Goal: Task Accomplishment & Management: Manage account settings

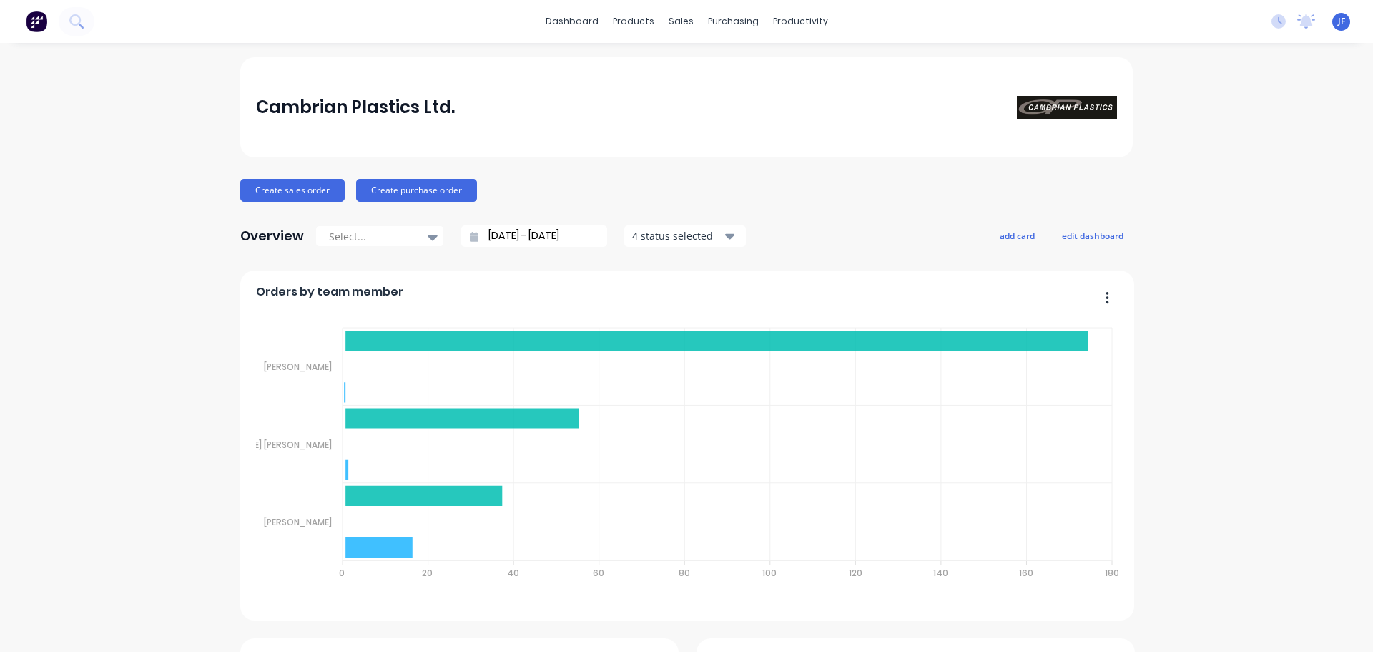
click at [63, 34] on div at bounding box center [47, 21] width 94 height 29
click at [72, 25] on icon at bounding box center [76, 21] width 14 height 14
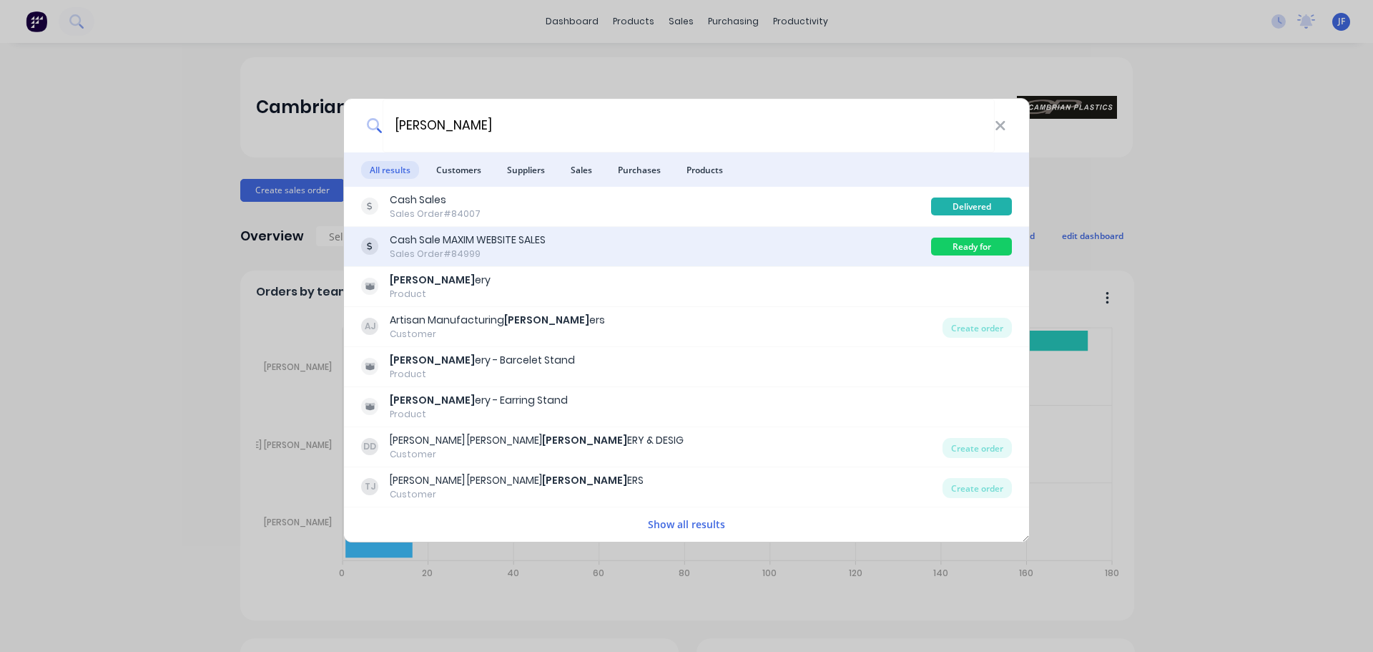
type input "jewell"
click at [614, 230] on div "Cash Sale MAXIM WEBSITE SALES Sales Order #84999 Ready for Delivery" at bounding box center [686, 247] width 685 height 40
click at [679, 235] on div "Cash Sale MAXIM WEBSITE SALES Sales Order #84999" at bounding box center [646, 246] width 570 height 28
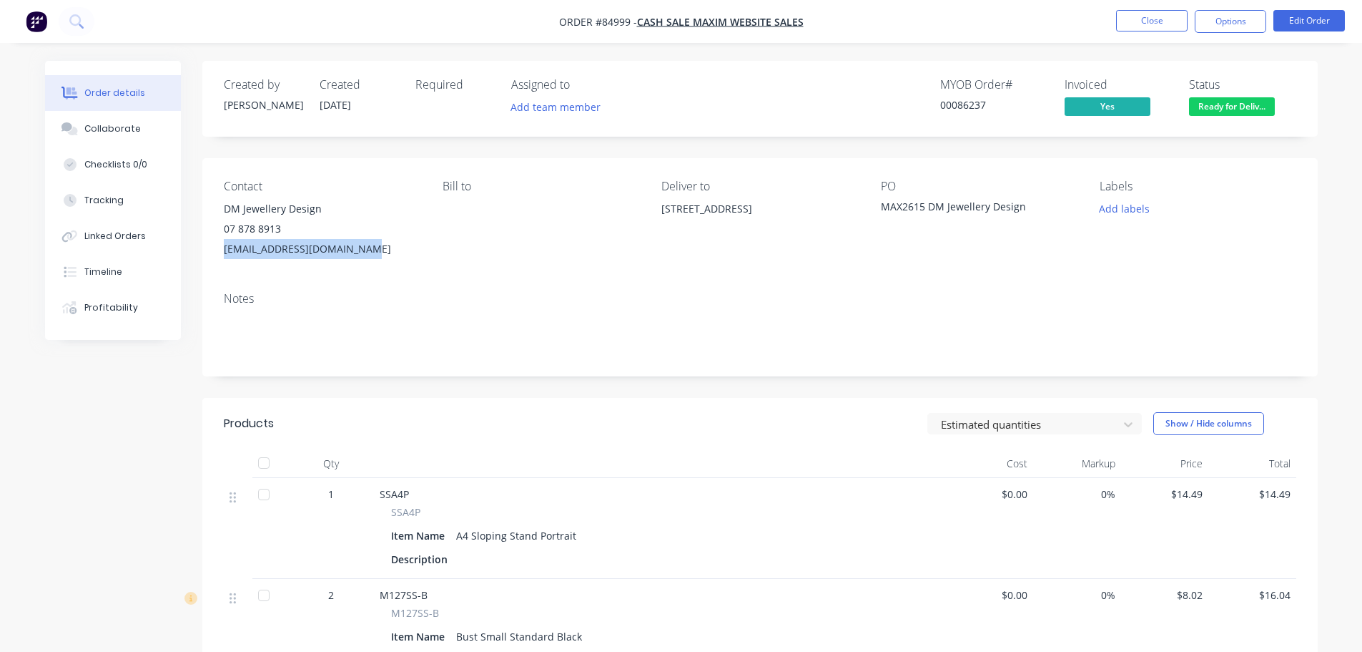
drag, startPoint x: 222, startPoint y: 244, endPoint x: 408, endPoint y: 248, distance: 185.3
click at [408, 248] on div "Contact DM Jewellery Design 07 878 8913 dmjewelleryoto@outlook.com Bill to Deli…" at bounding box center [760, 219] width 1116 height 122
copy div "dmjewelleryoto@outlook.com"
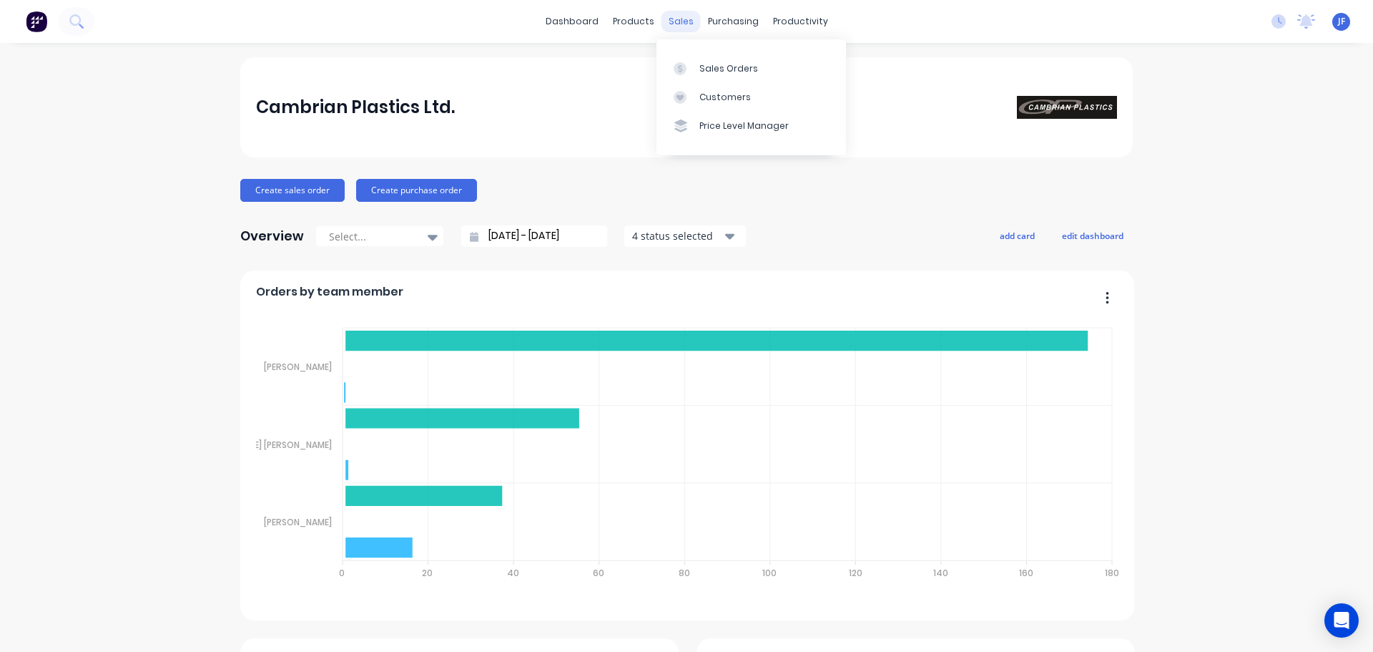
click at [664, 16] on div "sales" at bounding box center [681, 21] width 39 height 21
click at [721, 61] on link "Sales Orders" at bounding box center [752, 68] width 190 height 29
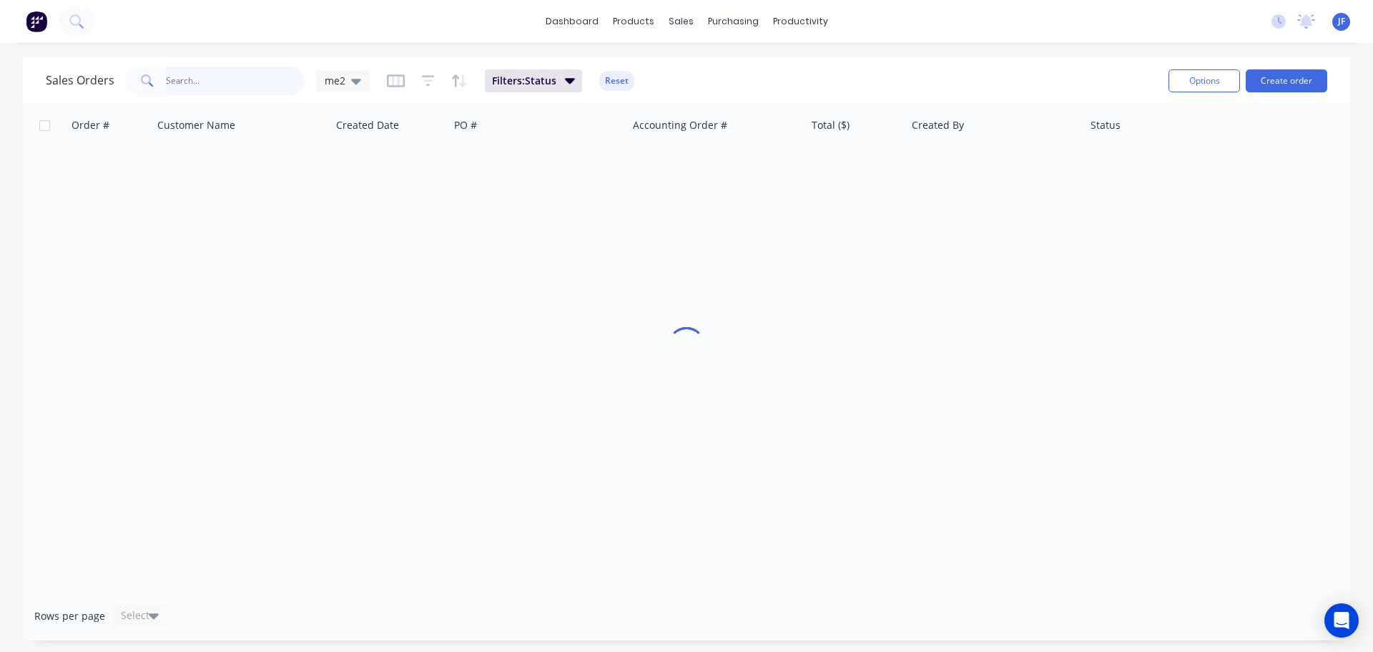
click at [270, 79] on input "text" at bounding box center [235, 81] width 139 height 29
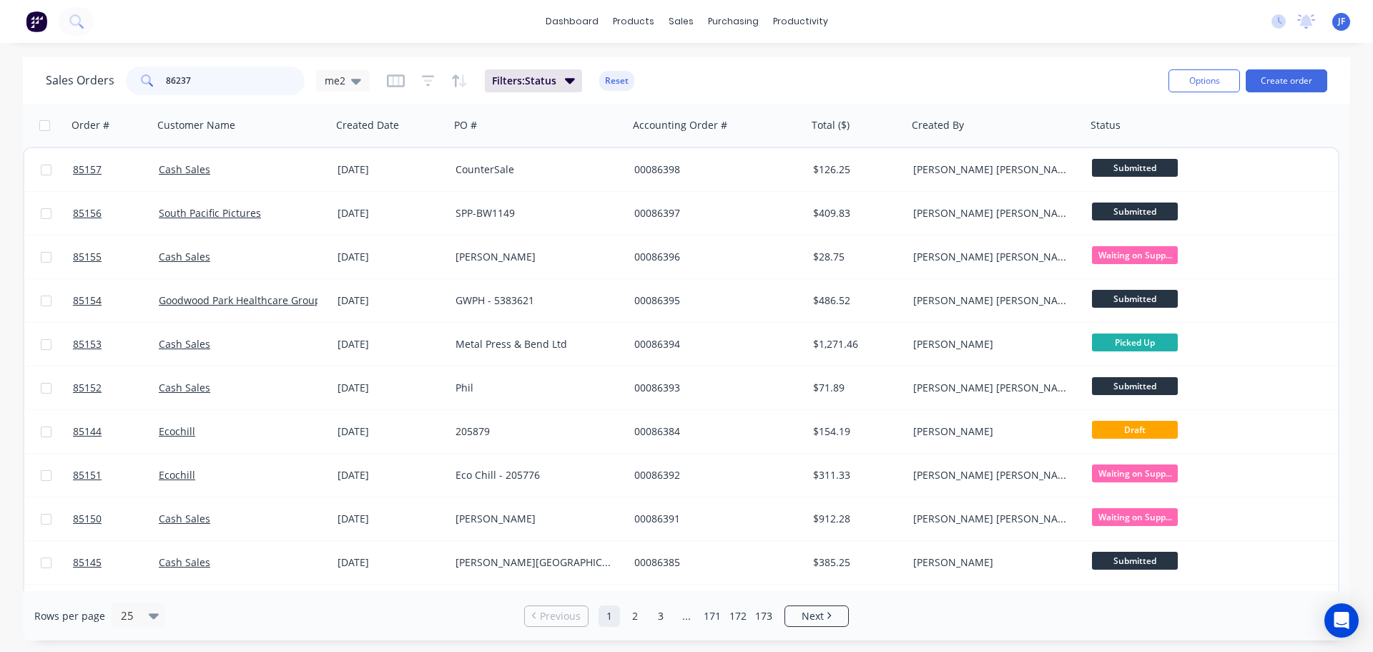
type input "86237"
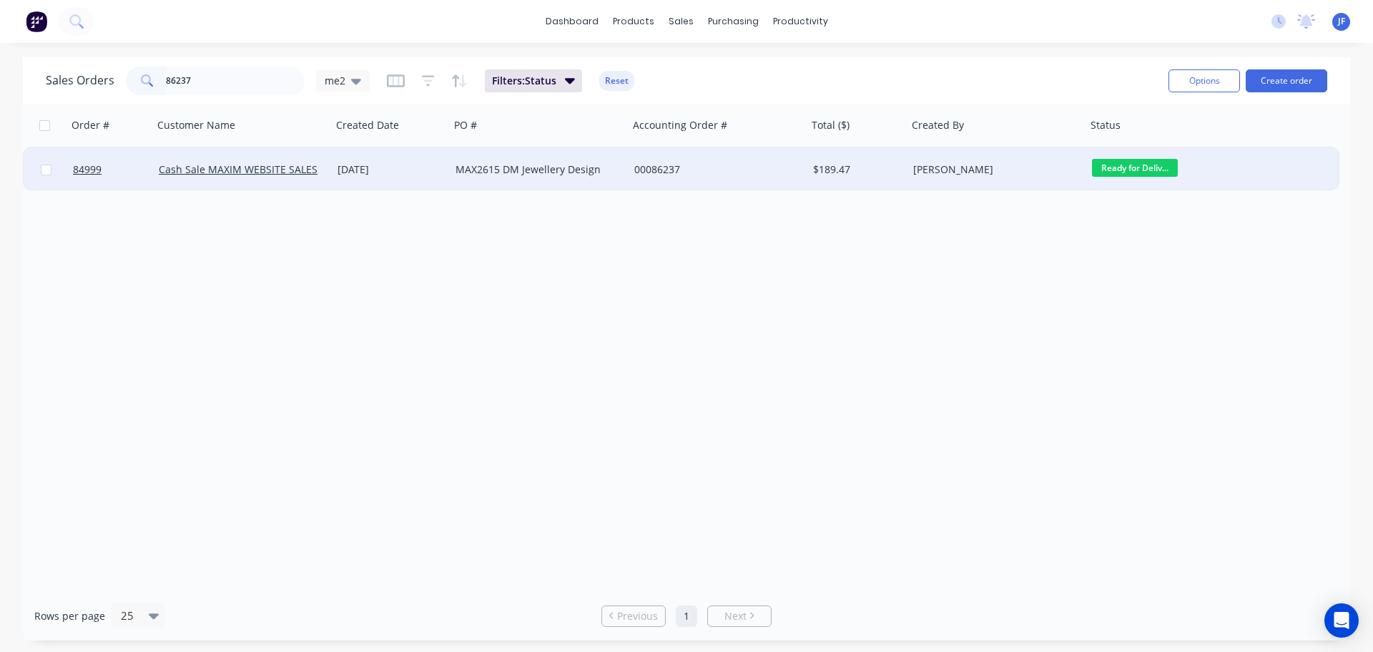
click at [521, 182] on div "MAX2615 DM Jewellery Design" at bounding box center [539, 169] width 179 height 43
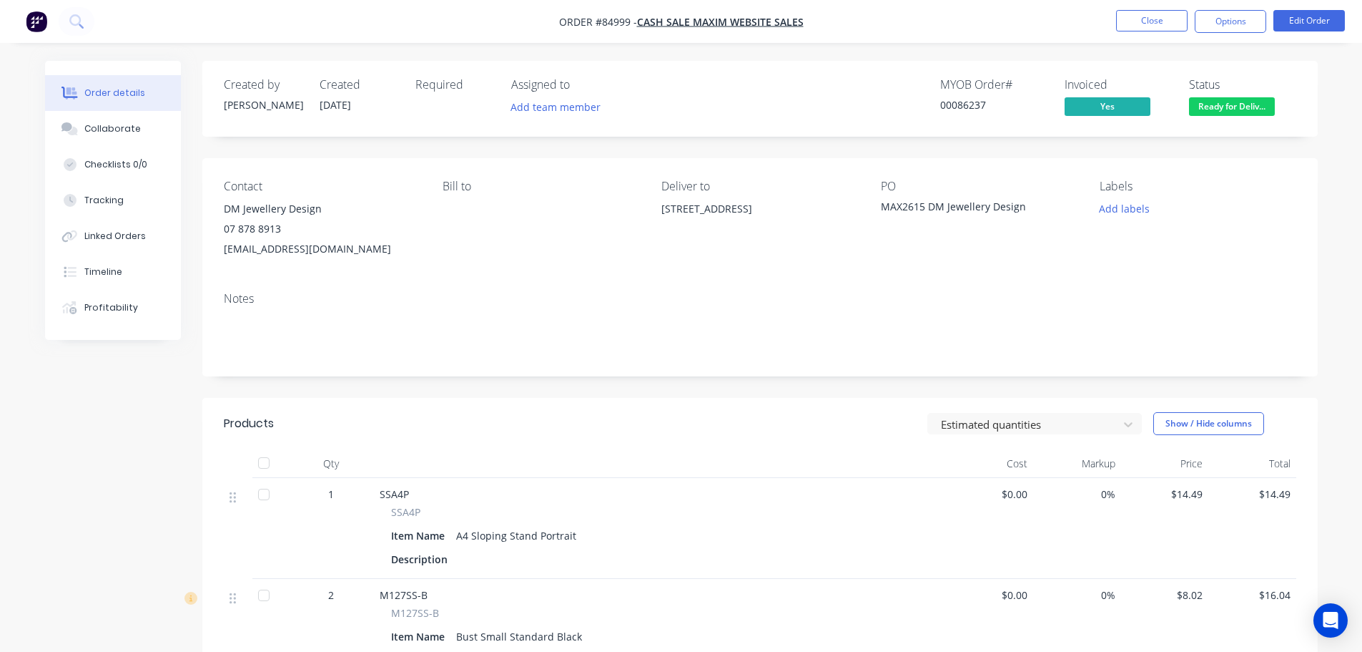
click at [973, 110] on div "00086237" at bounding box center [993, 104] width 107 height 15
copy div "00086237"
click at [1312, 21] on button "Edit Order" at bounding box center [1310, 20] width 72 height 21
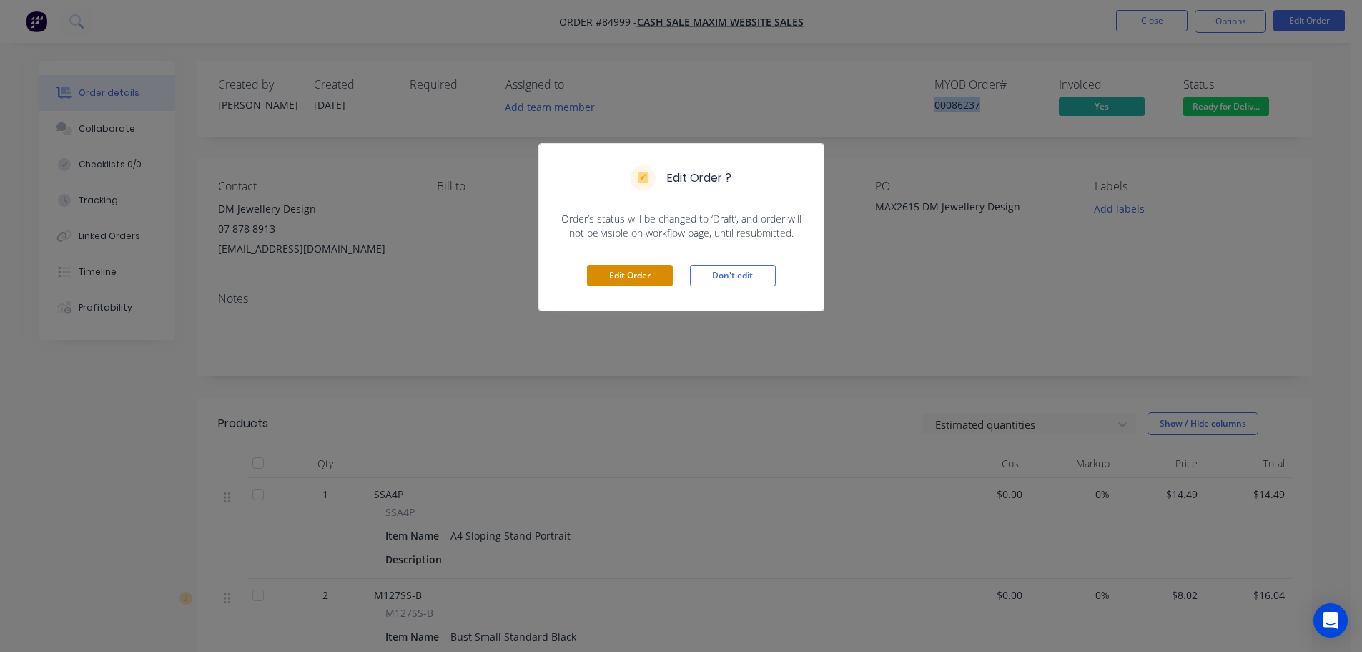
click at [632, 285] on button "Edit Order" at bounding box center [630, 275] width 86 height 21
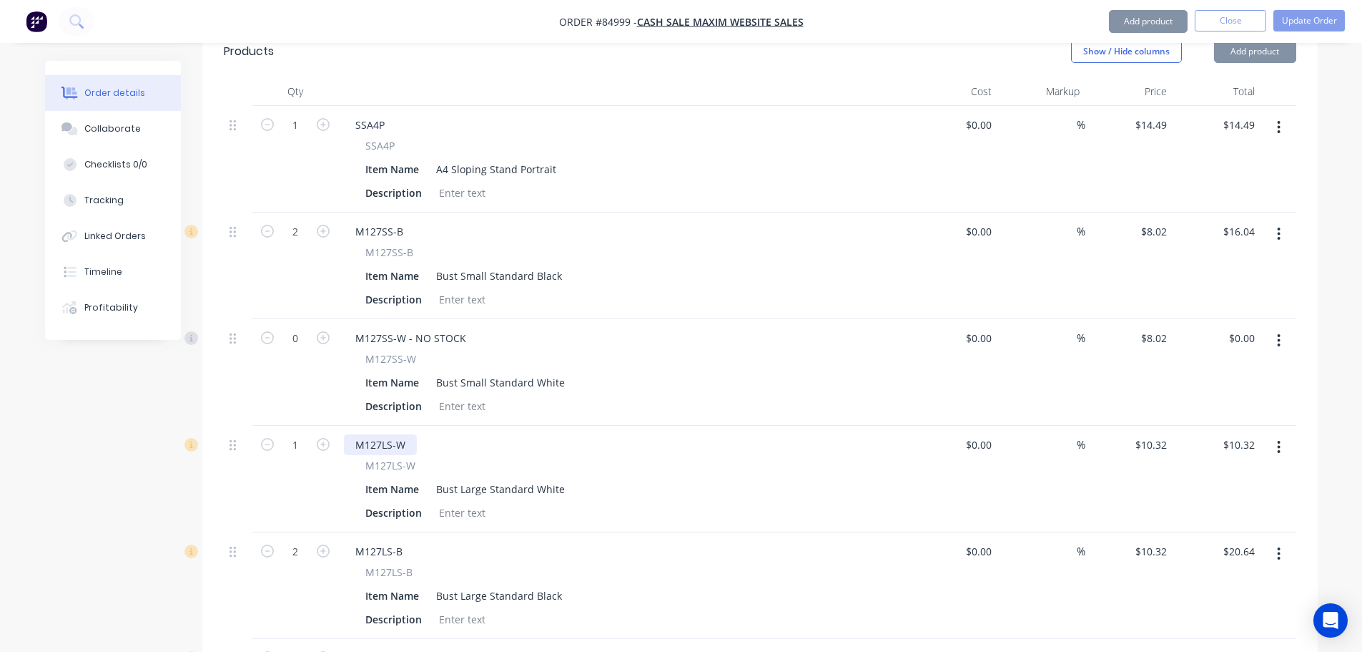
scroll to position [429, 0]
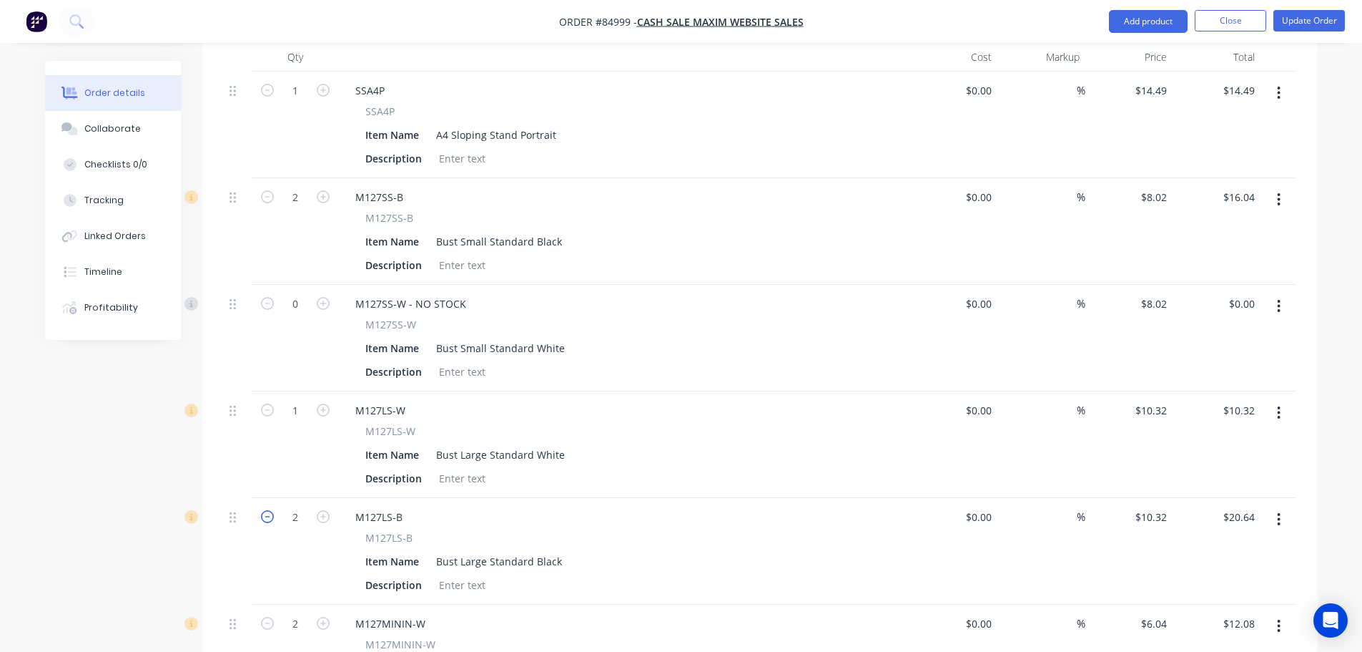
click at [269, 510] on icon "button" at bounding box center [267, 516] width 13 height 13
type input "1"
type input "$10.32"
click at [411, 506] on div "M127LS-B" at bounding box center [379, 516] width 70 height 21
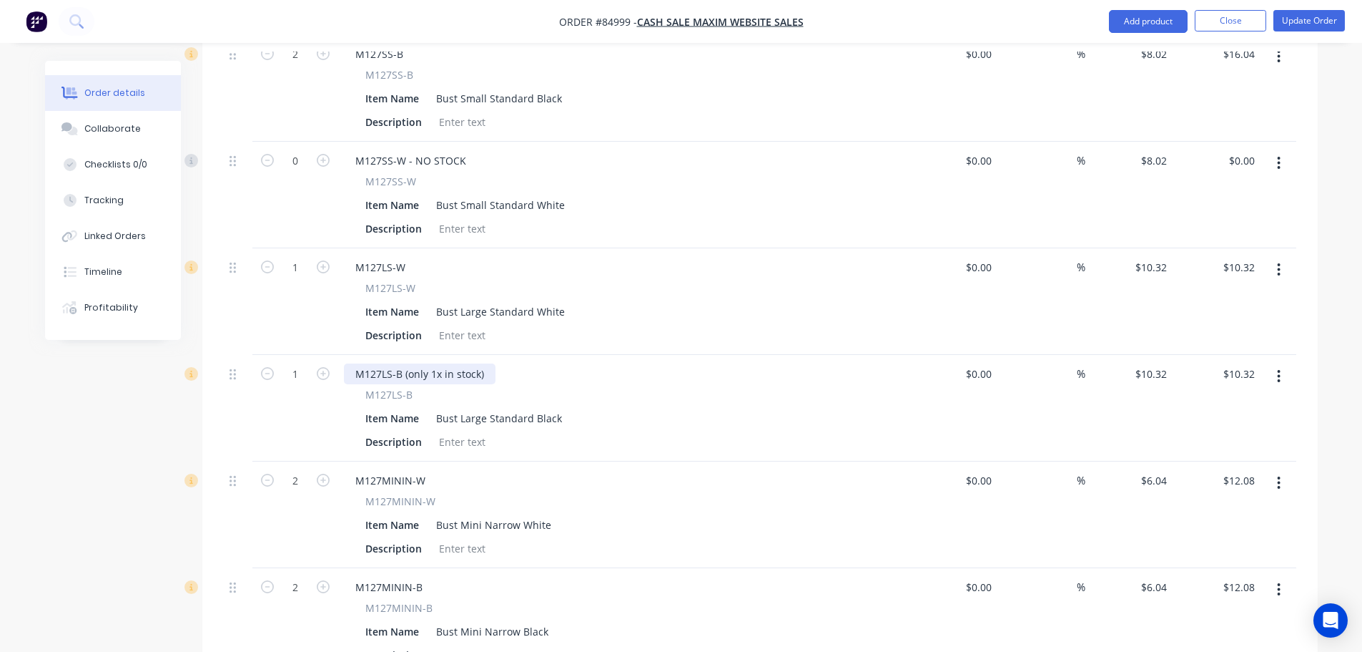
scroll to position [715, 0]
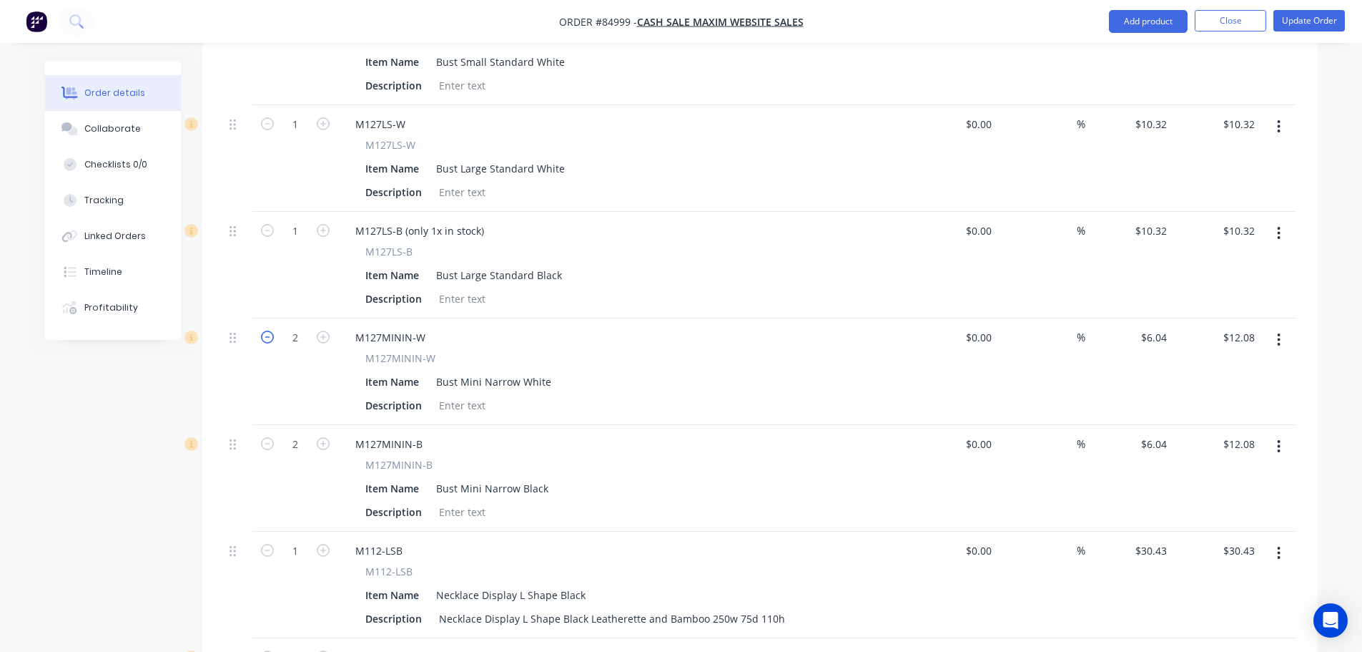
click at [271, 330] on icon "button" at bounding box center [267, 336] width 13 height 13
type input "1"
type input "$6.04"
click at [271, 330] on icon "button" at bounding box center [267, 336] width 13 height 13
type input "0"
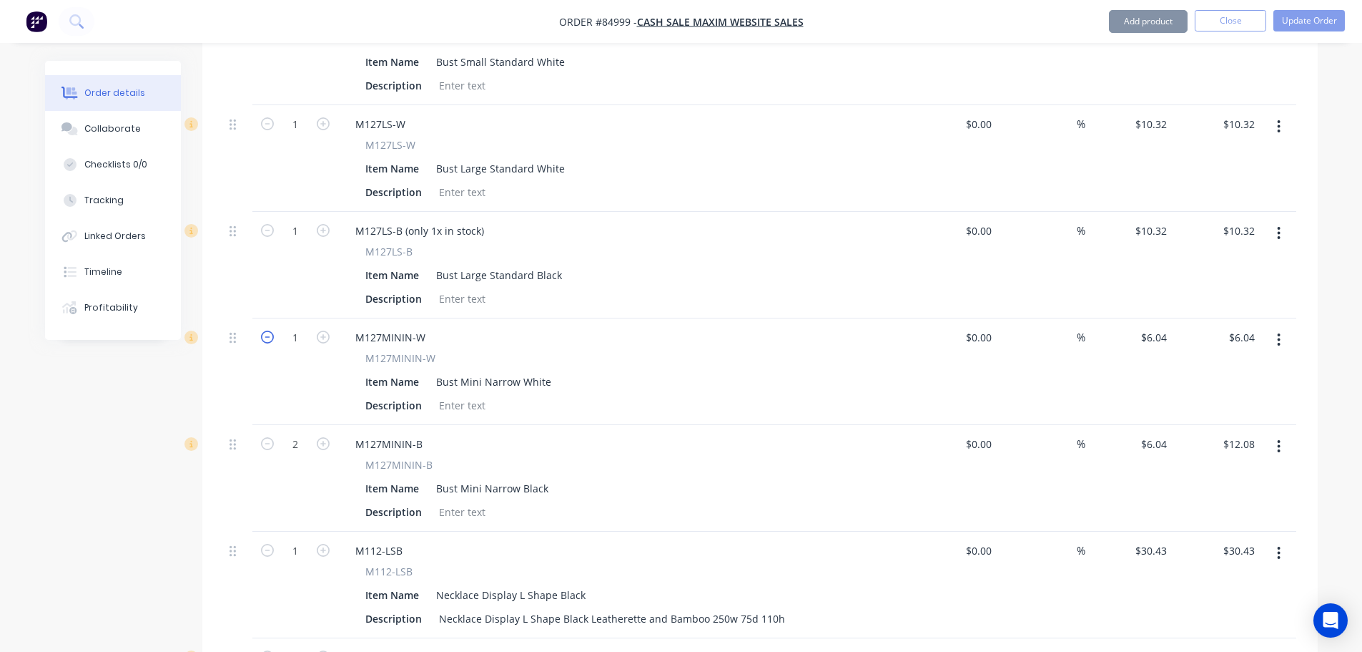
type input "$0.00"
click at [424, 327] on div "M127MININ-W" at bounding box center [390, 337] width 93 height 21
click at [1315, 15] on button "Update Order" at bounding box center [1310, 20] width 72 height 21
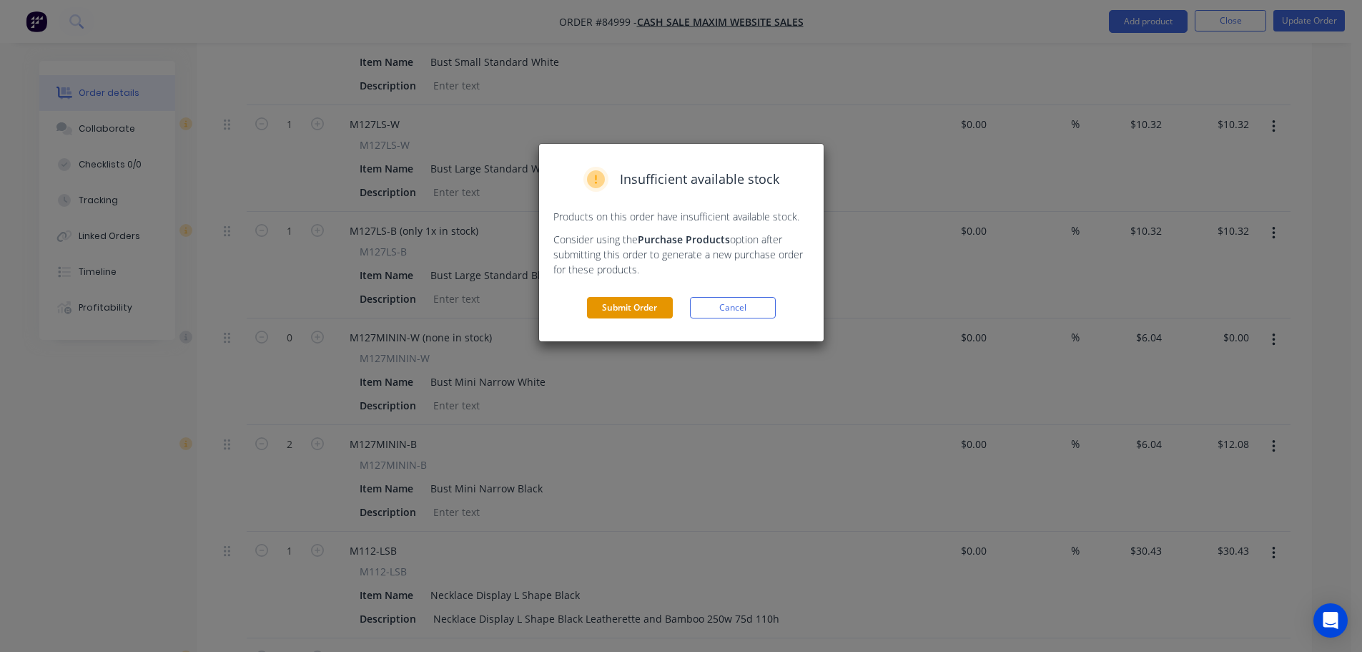
click at [637, 303] on button "Submit Order" at bounding box center [630, 307] width 86 height 21
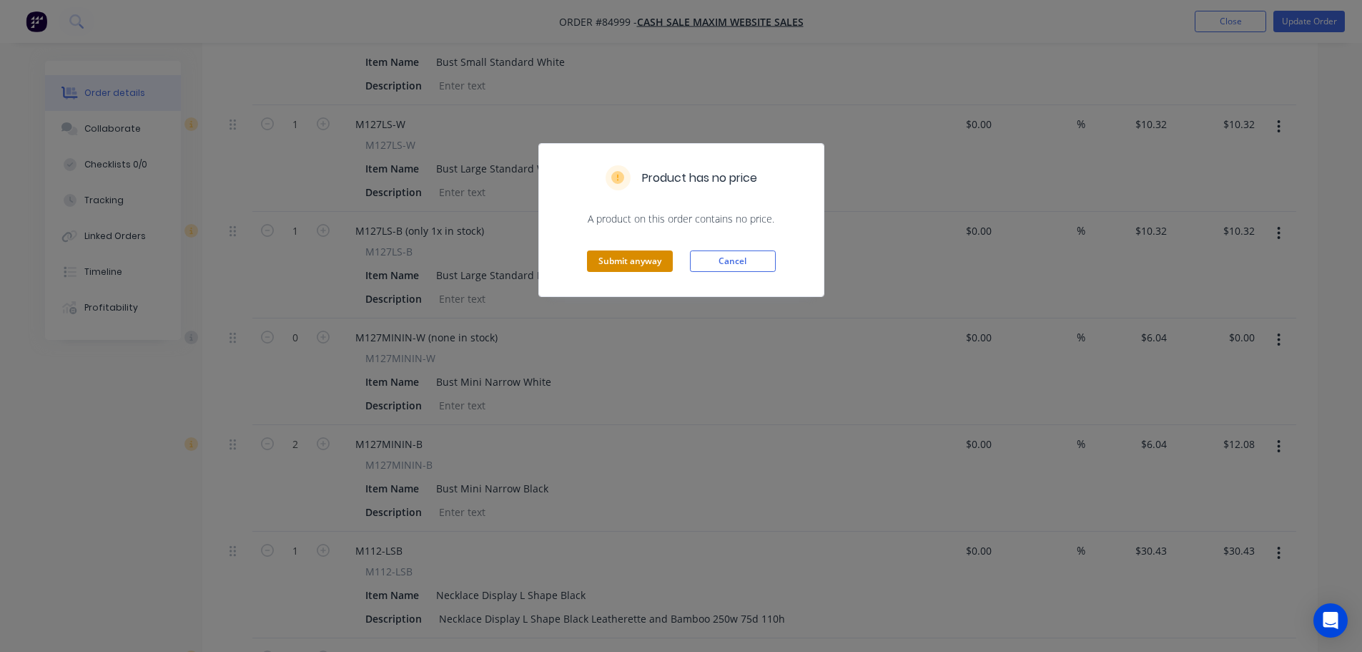
click at [632, 259] on button "Submit anyway" at bounding box center [630, 260] width 86 height 21
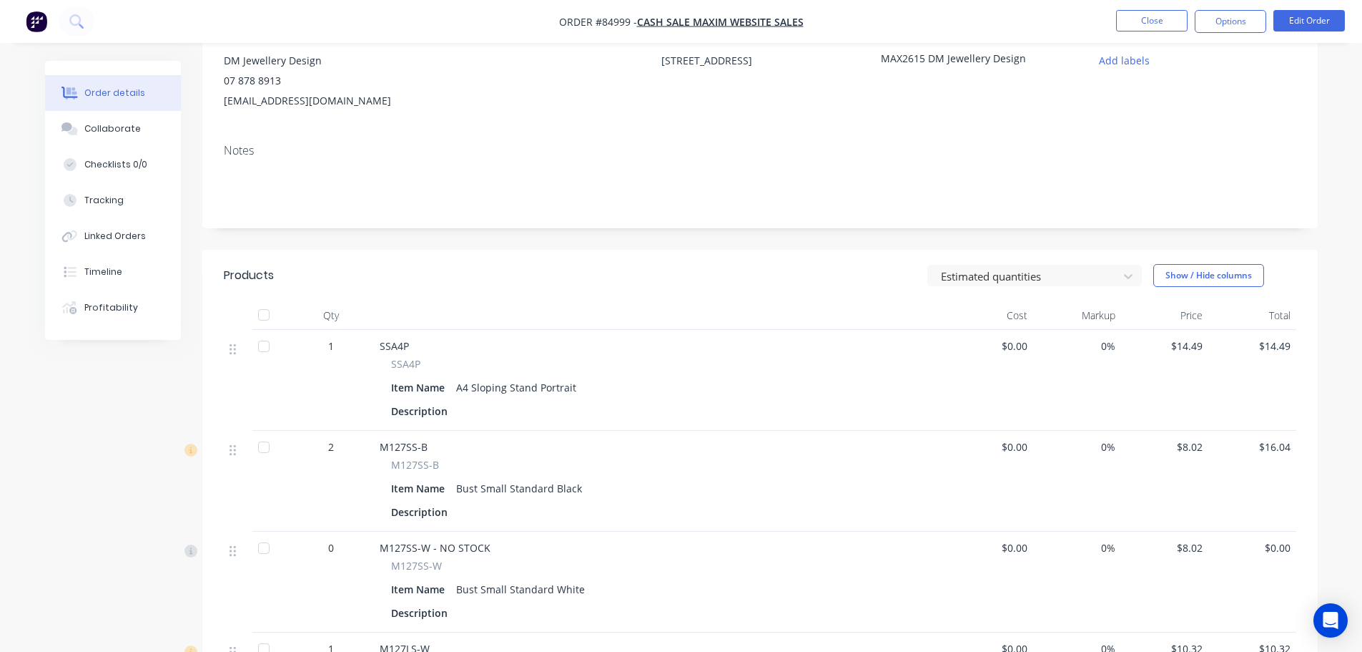
scroll to position [0, 0]
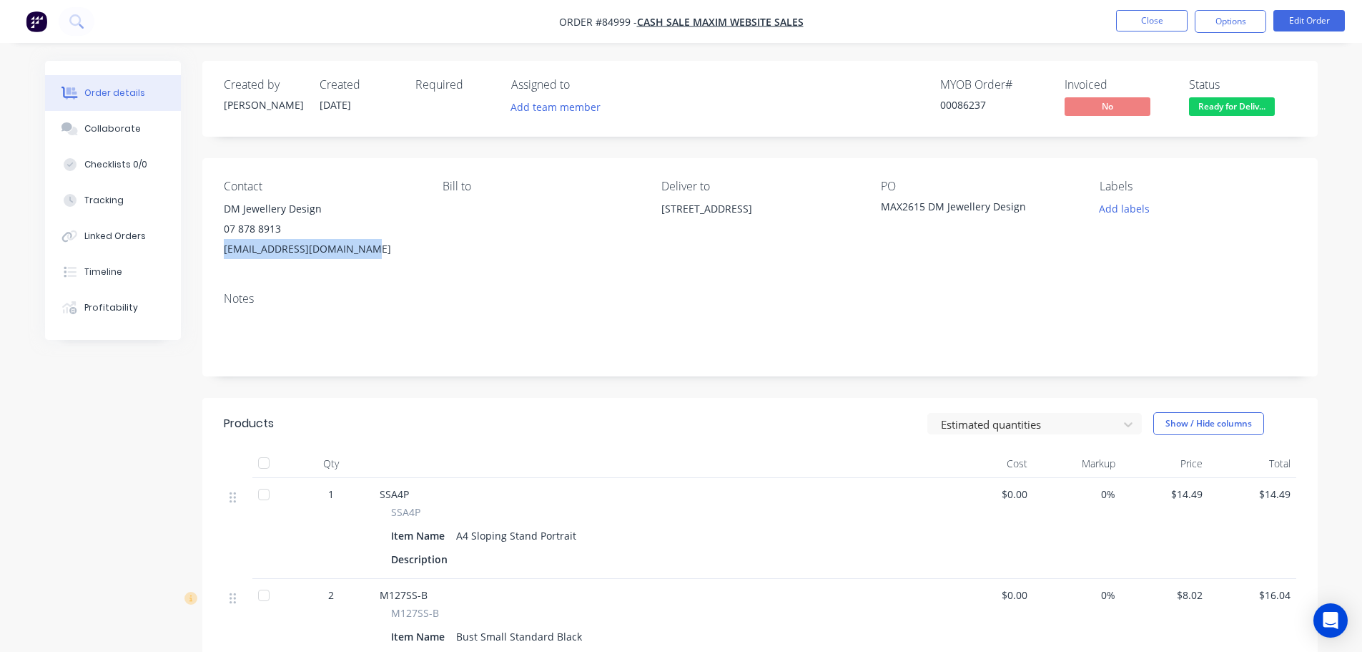
drag, startPoint x: 358, startPoint y: 245, endPoint x: 205, endPoint y: 247, distance: 153.1
click at [205, 247] on div "Contact DM Jewellery Design 07 878 8913 [EMAIL_ADDRESS][DOMAIN_NAME] Bill to De…" at bounding box center [760, 219] width 1116 height 122
copy div "[EMAIL_ADDRESS][DOMAIN_NAME]"
click at [1255, 11] on nav "Order #84999 - Cash Sale MAXIM WEBSITE SALES Close Options Edit Order" at bounding box center [681, 21] width 1362 height 43
click at [1232, 24] on button "Options" at bounding box center [1231, 21] width 72 height 23
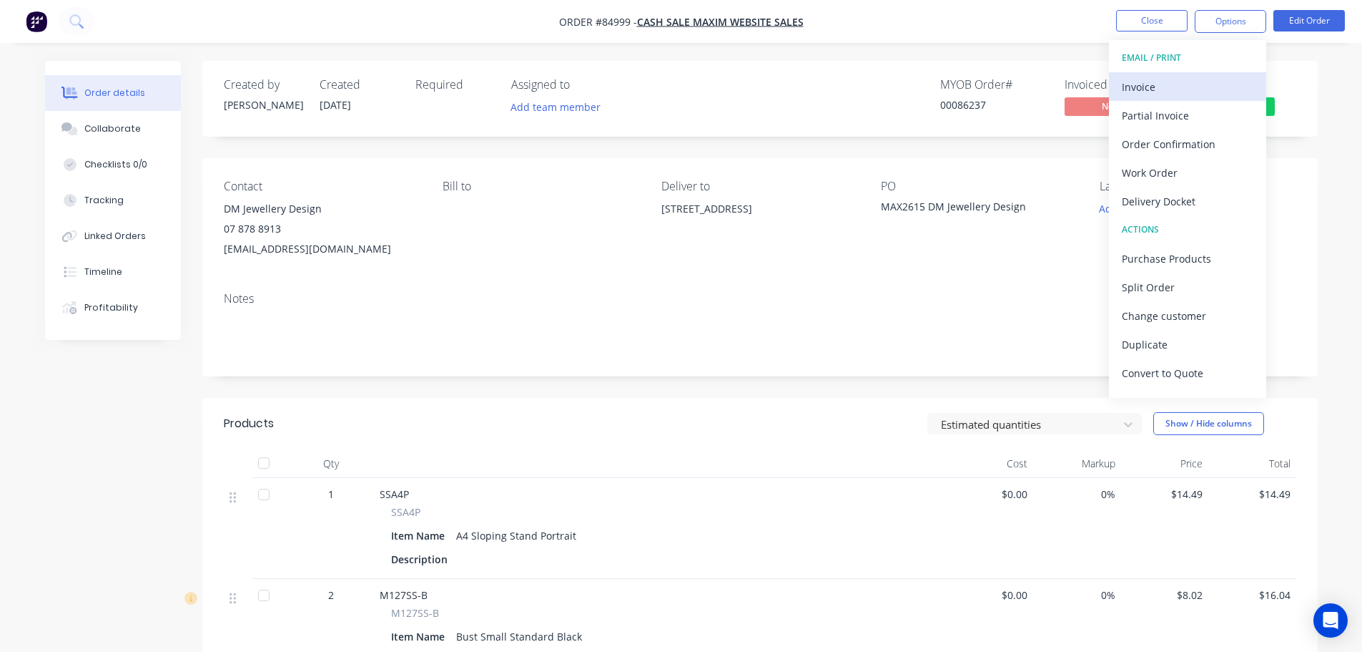
click at [1209, 74] on div "EMAIL / PRINT Invoice Partial Invoice Order Confirmation Work Order Delivery Do…" at bounding box center [1187, 219] width 157 height 358
click at [1209, 75] on button "Invoice" at bounding box center [1187, 86] width 157 height 29
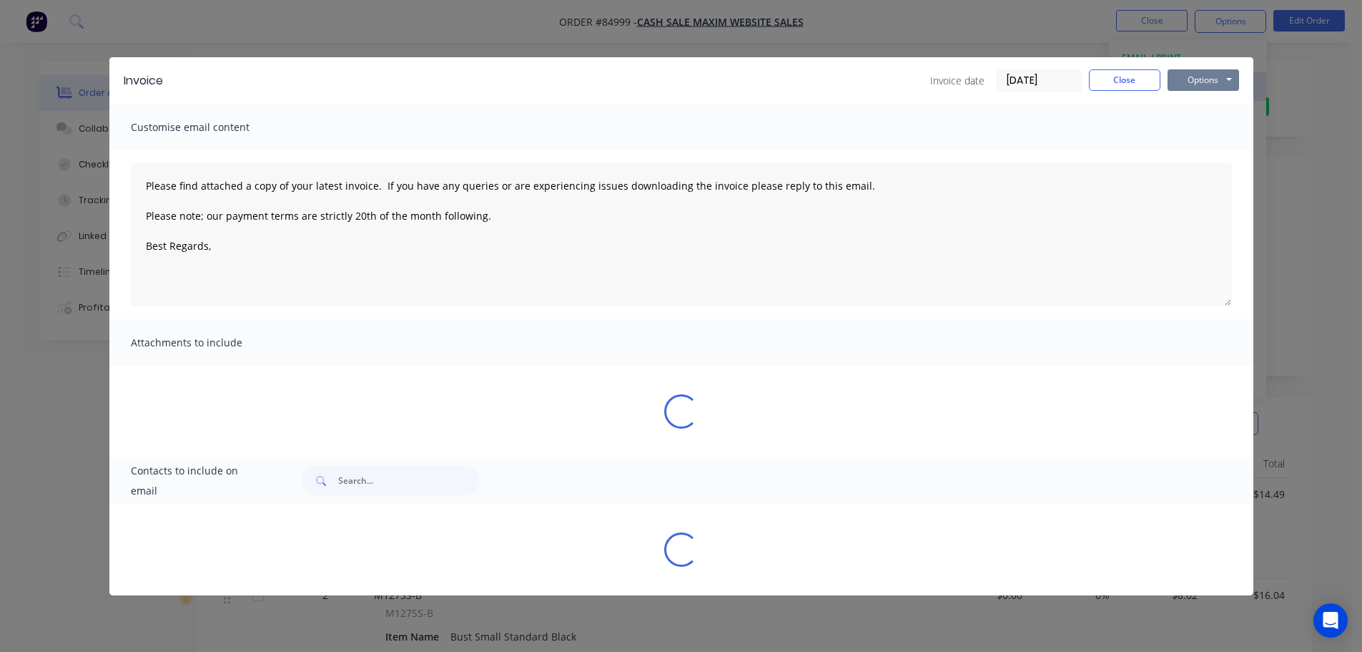
drag, startPoint x: 1209, startPoint y: 75, endPoint x: 1207, endPoint y: 84, distance: 8.8
click at [1208, 76] on button "Options" at bounding box center [1204, 79] width 72 height 21
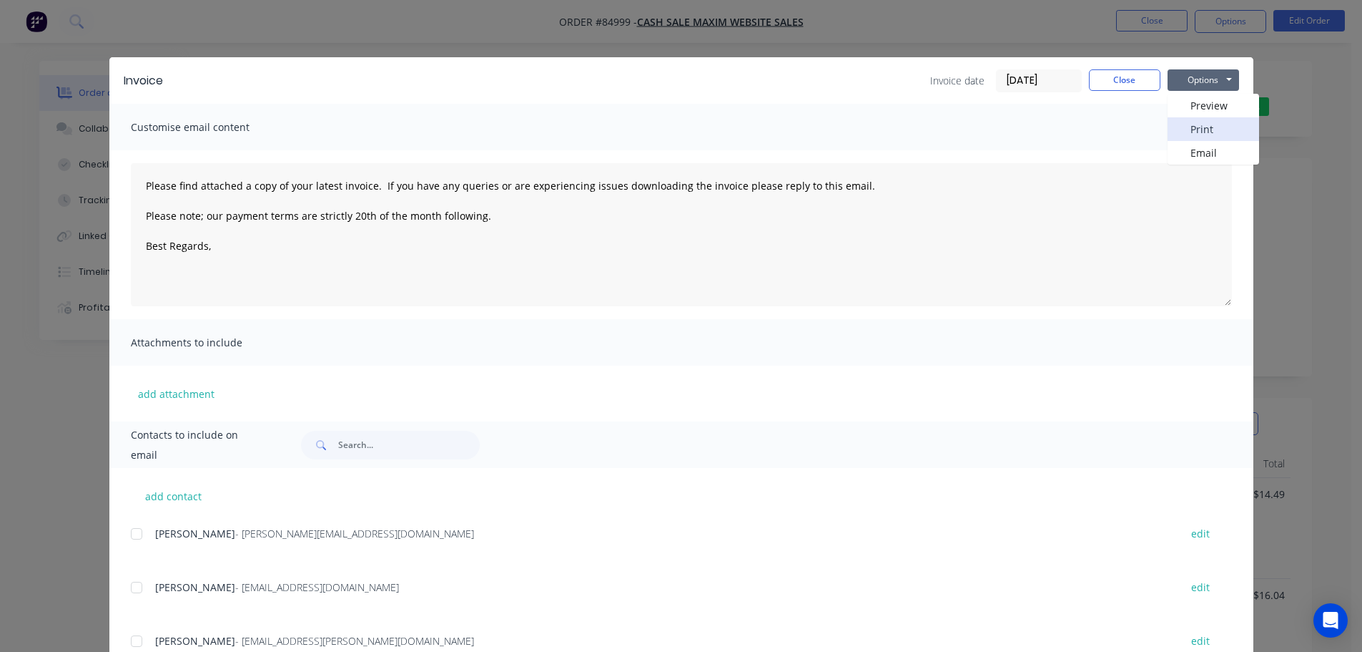
click at [1201, 120] on button "Print" at bounding box center [1214, 129] width 92 height 24
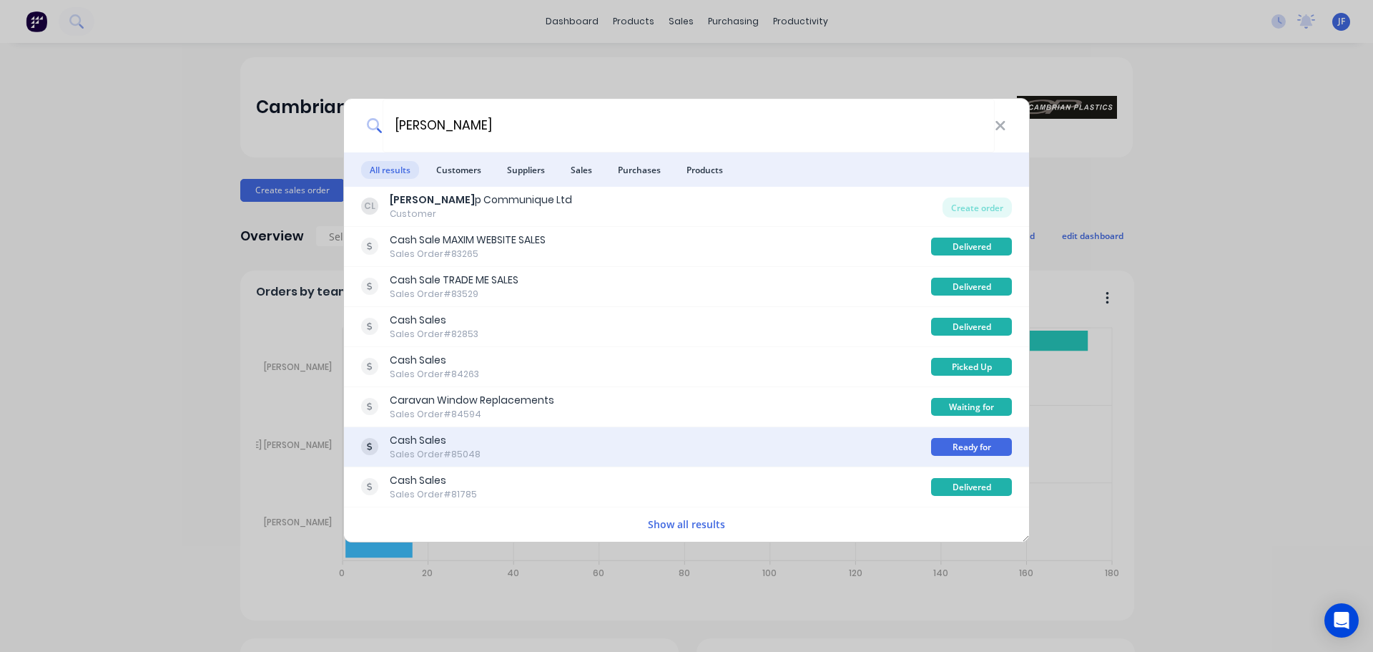
type input "[PERSON_NAME]"
click at [659, 437] on div "Cash Sales Sales Order #85048" at bounding box center [646, 447] width 570 height 28
